Goal: Task Accomplishment & Management: Complete application form

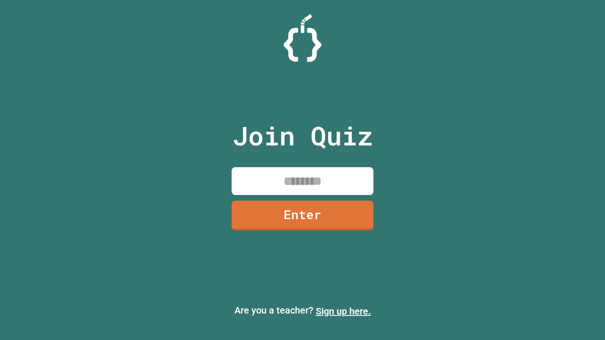
click at [343, 311] on link "Sign up here." at bounding box center [342, 311] width 55 height 11
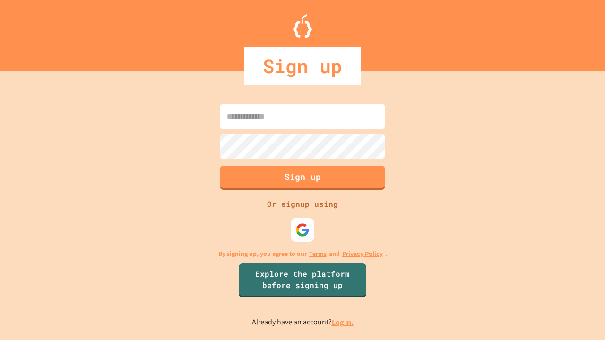
click at [343, 322] on link "Log in." at bounding box center [343, 322] width 22 height 10
